Goal: Transaction & Acquisition: Obtain resource

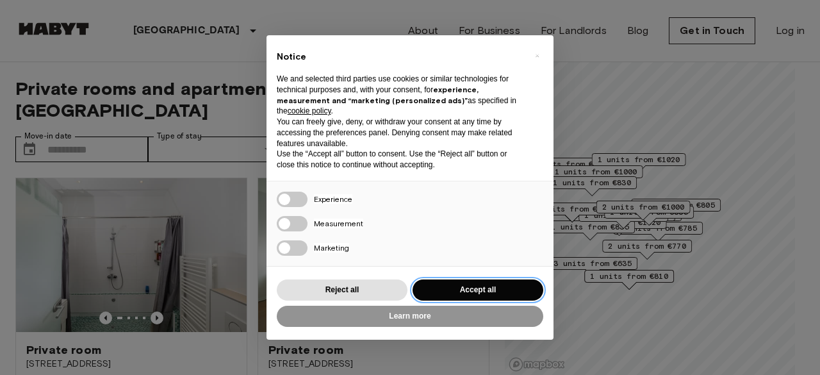
click at [475, 292] on button "Accept all" at bounding box center [478, 289] width 131 height 21
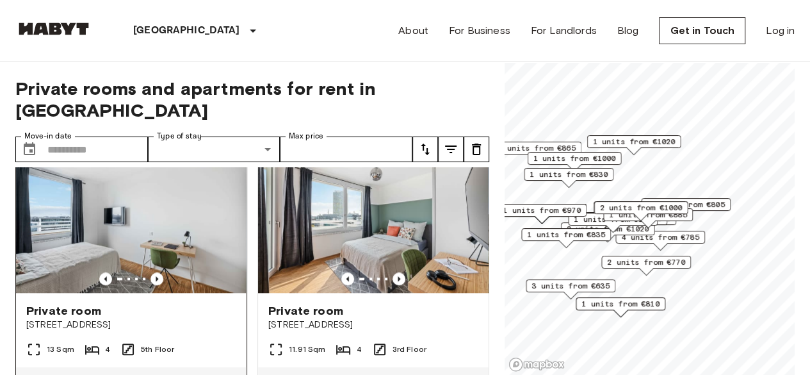
scroll to position [705, 0]
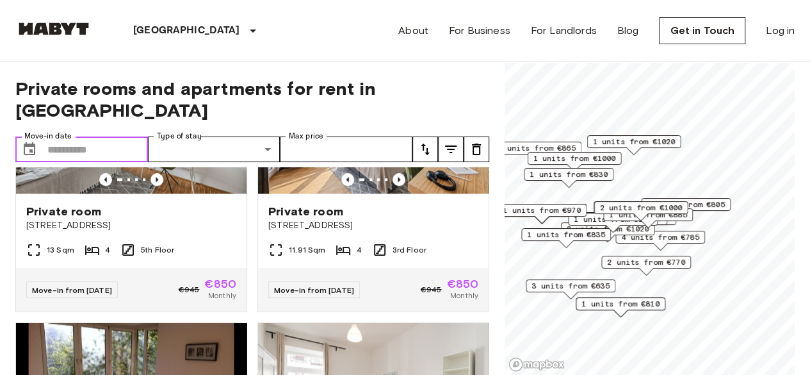
click at [126, 136] on input "Move-in date" at bounding box center [97, 149] width 101 height 26
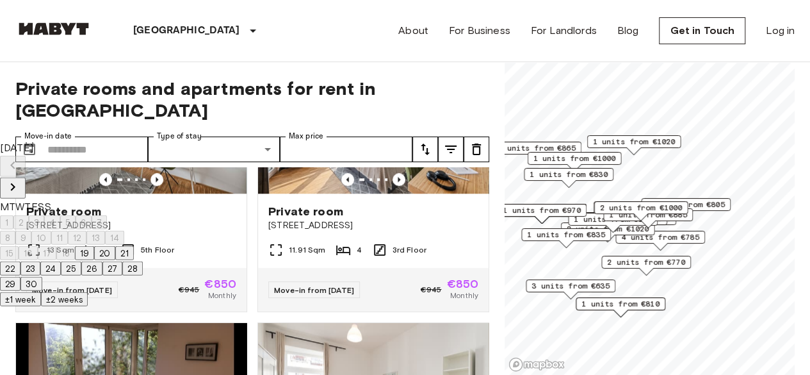
click at [461, 90] on span "Private rooms and apartments for rent in Munich" at bounding box center [252, 100] width 474 height 44
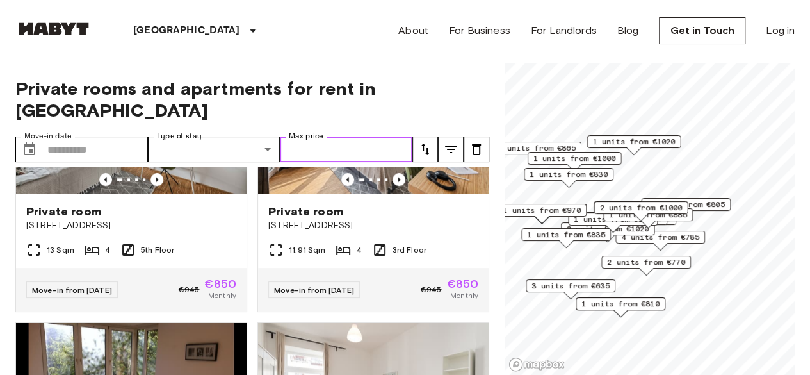
click at [365, 136] on input "Max price" at bounding box center [346, 149] width 133 height 26
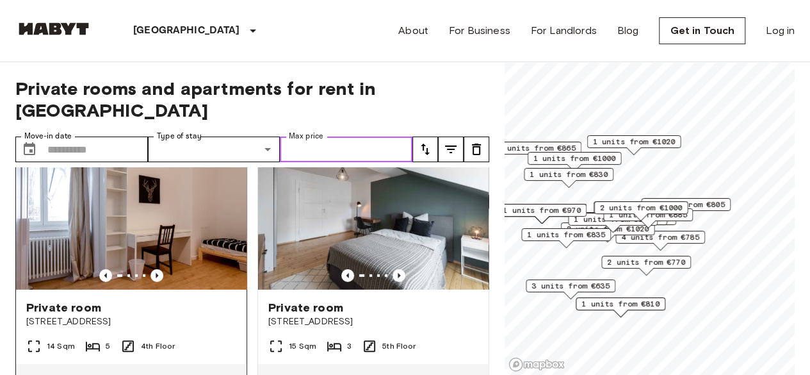
scroll to position [2050, 0]
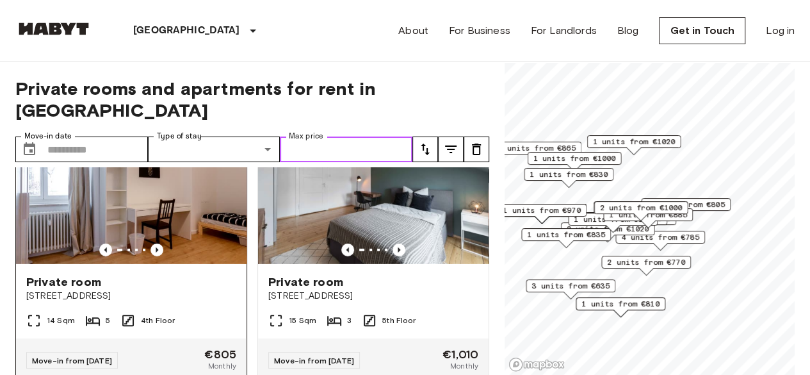
click at [176, 218] on img at bounding box center [131, 187] width 231 height 154
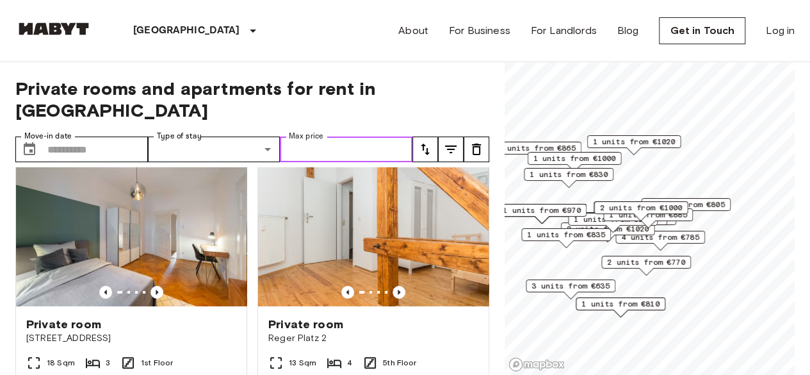
scroll to position [2434, 0]
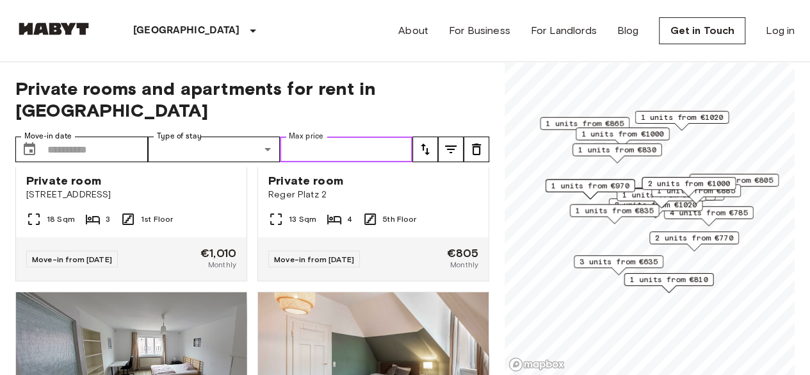
drag, startPoint x: 675, startPoint y: 203, endPoint x: 723, endPoint y: 179, distance: 53.9
click at [723, 179] on span "2 units from €1000" at bounding box center [689, 183] width 83 height 12
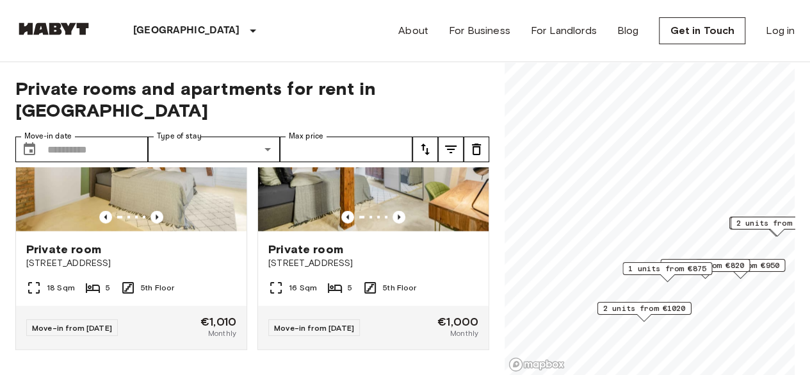
scroll to position [1542, 0]
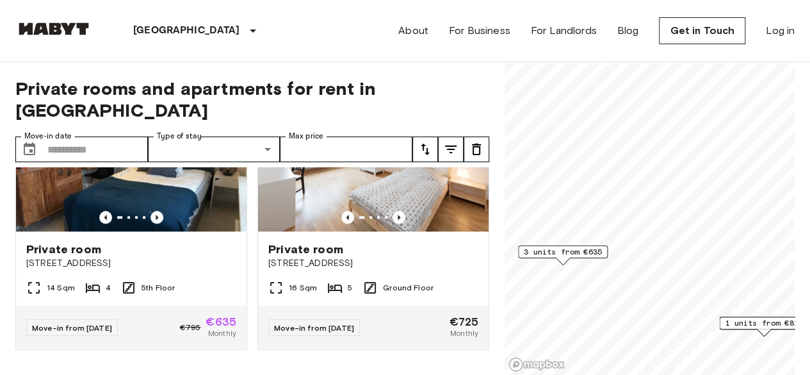
scroll to position [674, 0]
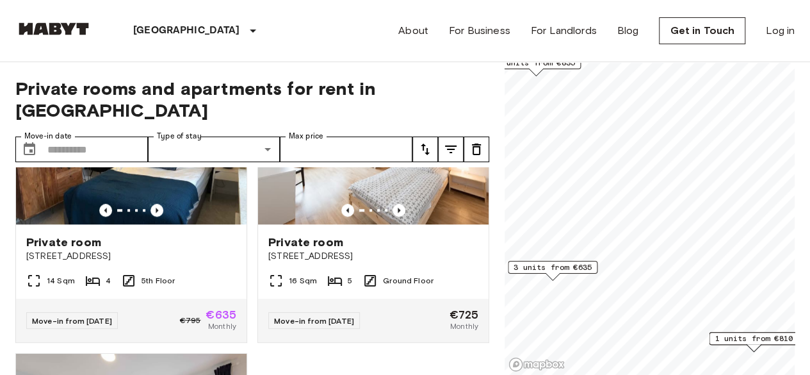
scroll to position [963, 0]
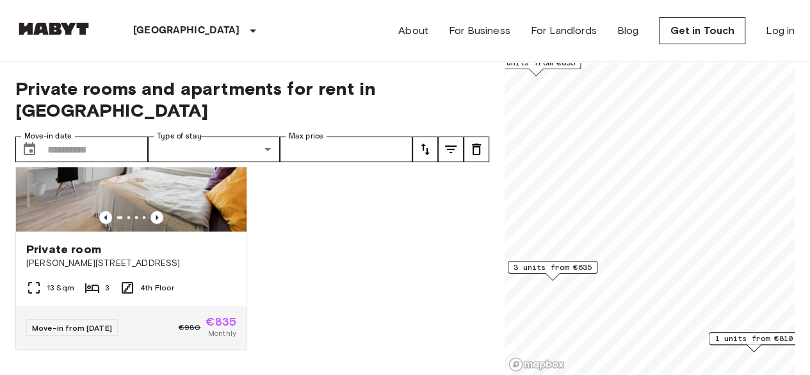
click at [566, 268] on span "3 units from €635" at bounding box center [553, 267] width 78 height 12
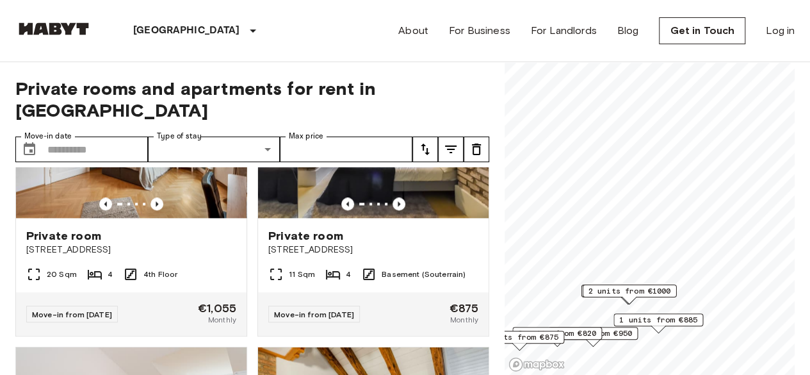
scroll to position [1542, 0]
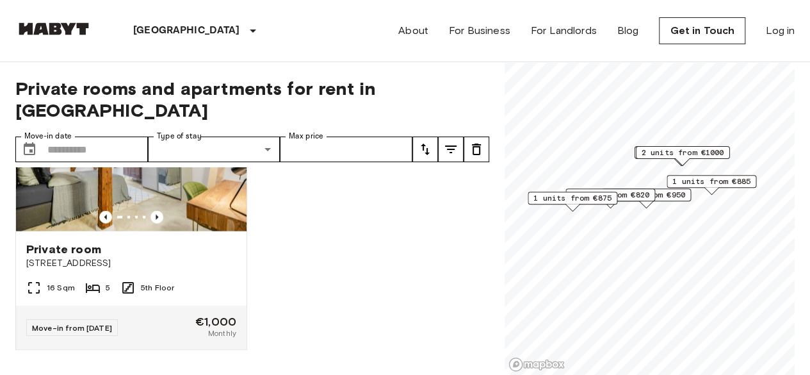
drag, startPoint x: 797, startPoint y: 174, endPoint x: 751, endPoint y: 49, distance: 132.3
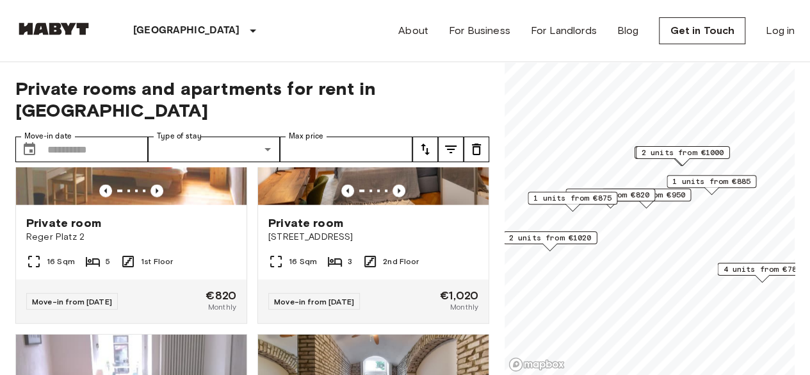
scroll to position [2411, 0]
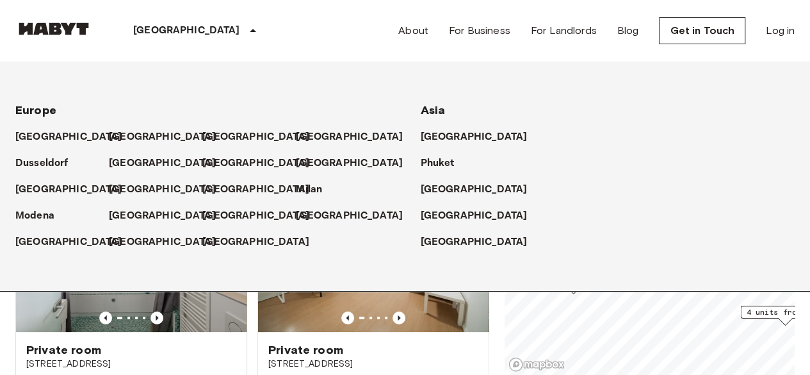
click at [190, 58] on div "[GEOGRAPHIC_DATA]" at bounding box center [196, 30] width 209 height 61
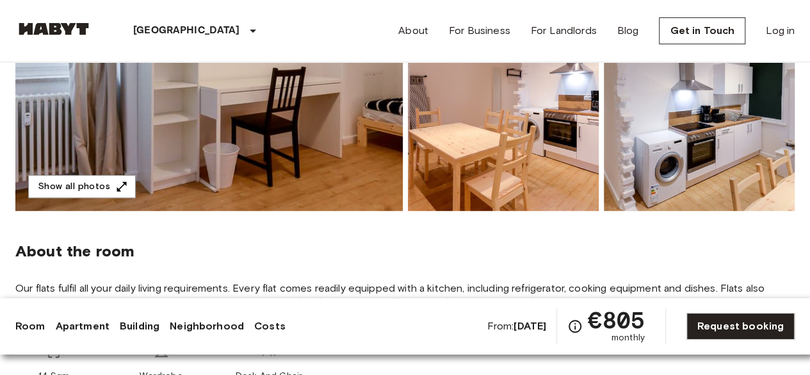
scroll to position [256, 0]
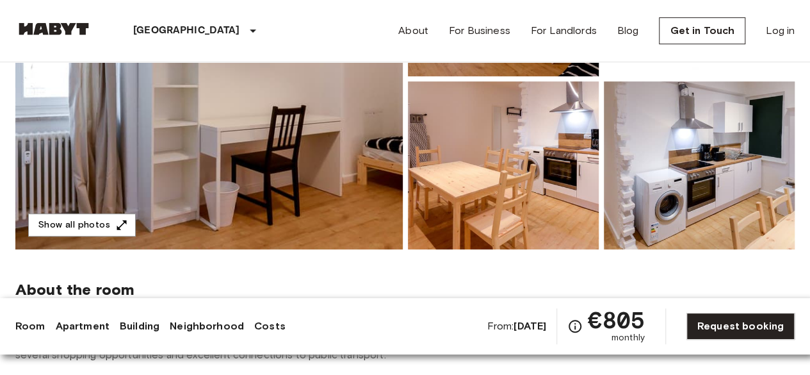
click at [332, 175] on img at bounding box center [209, 78] width 388 height 341
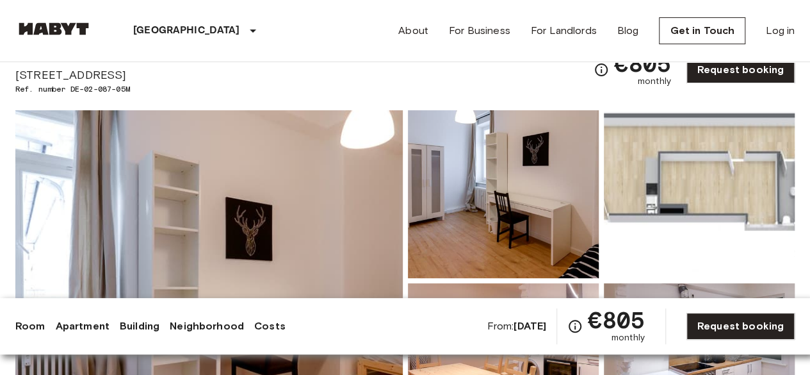
scroll to position [0, 0]
